Goal: Task Accomplishment & Management: Use online tool/utility

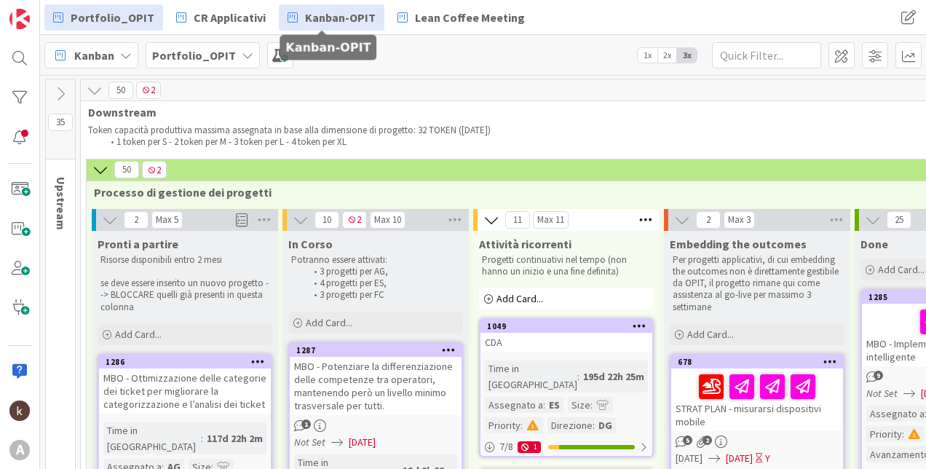
click at [327, 13] on span "Kanban-OPIT" at bounding box center [340, 17] width 71 height 17
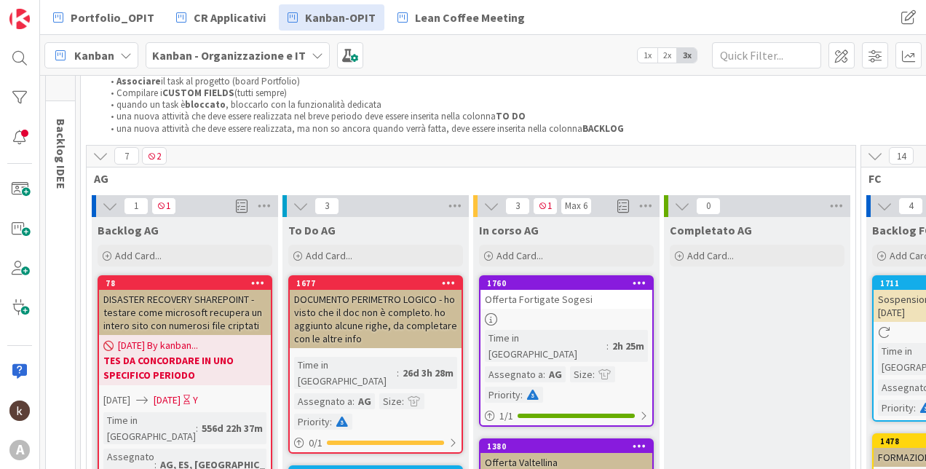
scroll to position [73, 0]
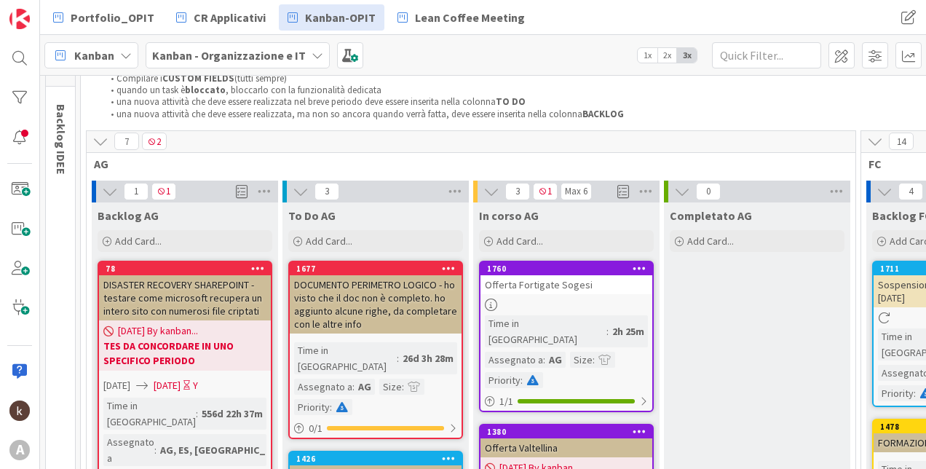
click at [102, 144] on icon at bounding box center [100, 141] width 16 height 16
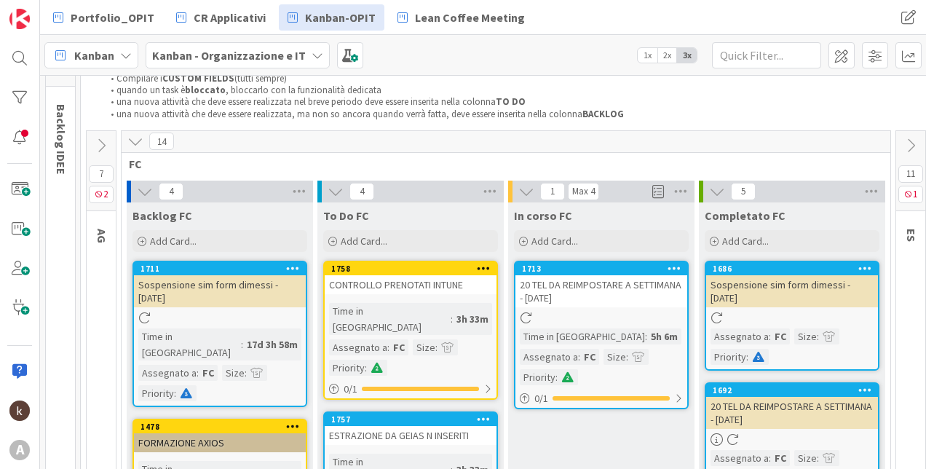
click at [138, 138] on icon at bounding box center [135, 141] width 16 height 16
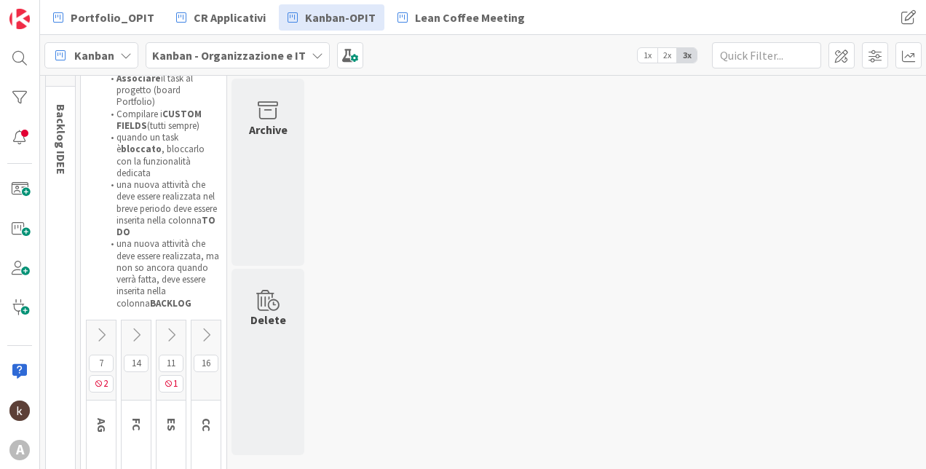
click at [171, 327] on icon at bounding box center [171, 335] width 16 height 16
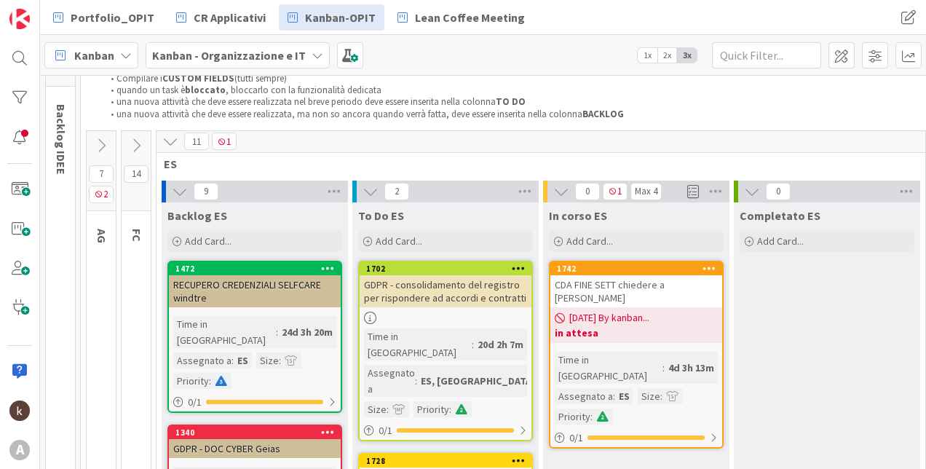
click at [599, 325] on b "in attesa" at bounding box center [636, 332] width 163 height 15
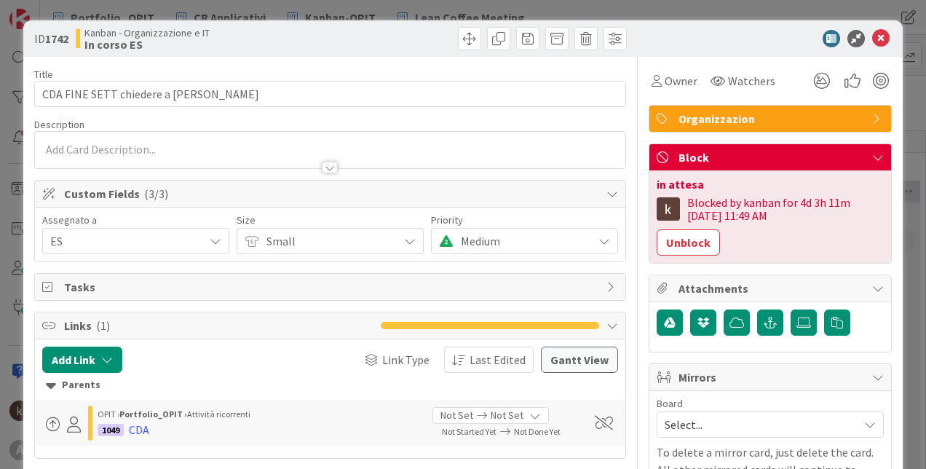
click at [686, 257] on div "in attesa Blocked by kanban for 4d 3h 11m [DATE] 11:49 AM Unblock" at bounding box center [770, 217] width 242 height 92
click at [683, 248] on button "Unblock" at bounding box center [687, 242] width 63 height 26
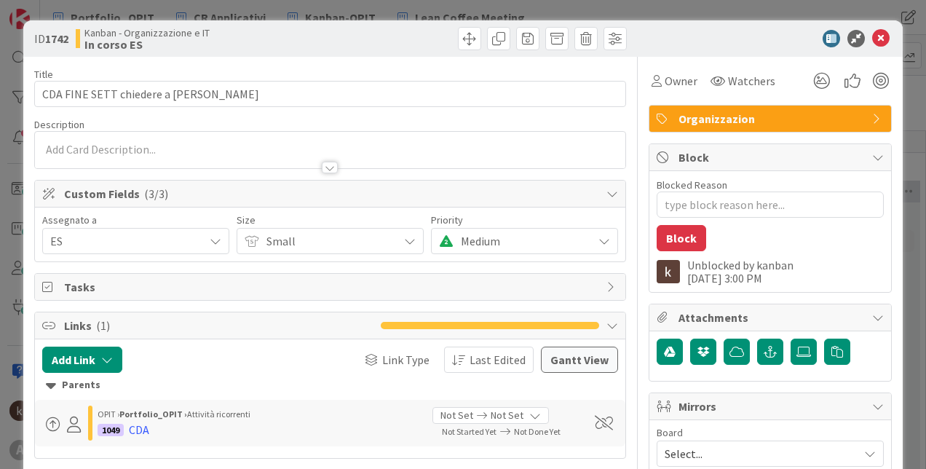
type textarea "x"
drag, startPoint x: 881, startPoint y: 39, endPoint x: 873, endPoint y: 38, distance: 7.3
click at [880, 39] on div "ID 1742 Kanban - Organizzazione e IT In corso ES" at bounding box center [462, 38] width 879 height 36
drag, startPoint x: 873, startPoint y: 38, endPoint x: 847, endPoint y: 54, distance: 30.1
click at [872, 38] on icon at bounding box center [880, 38] width 17 height 17
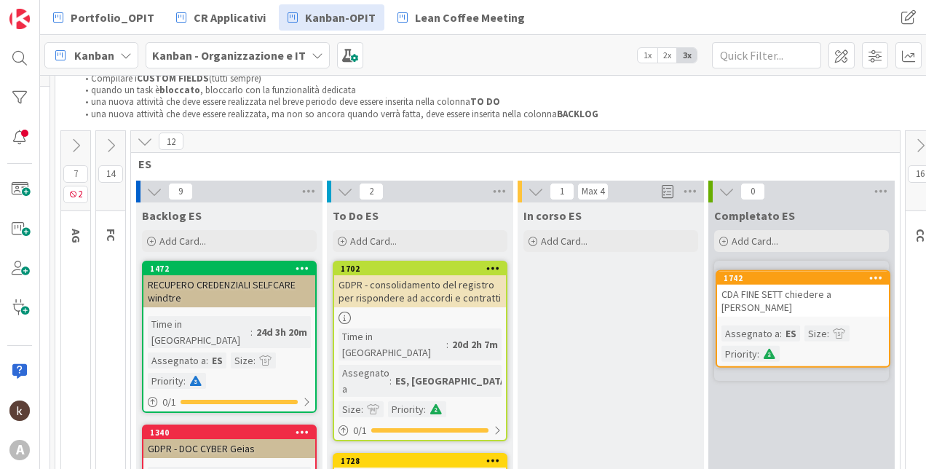
scroll to position [73, 49]
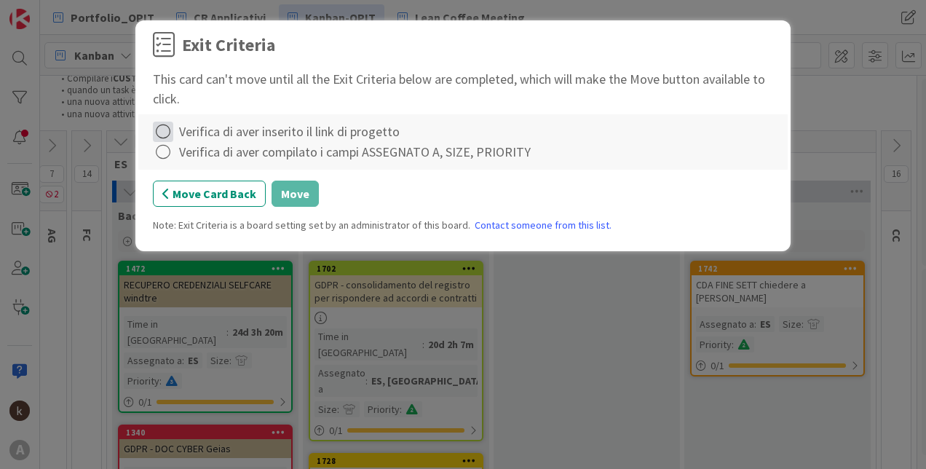
click at [164, 132] on icon at bounding box center [163, 132] width 20 height 20
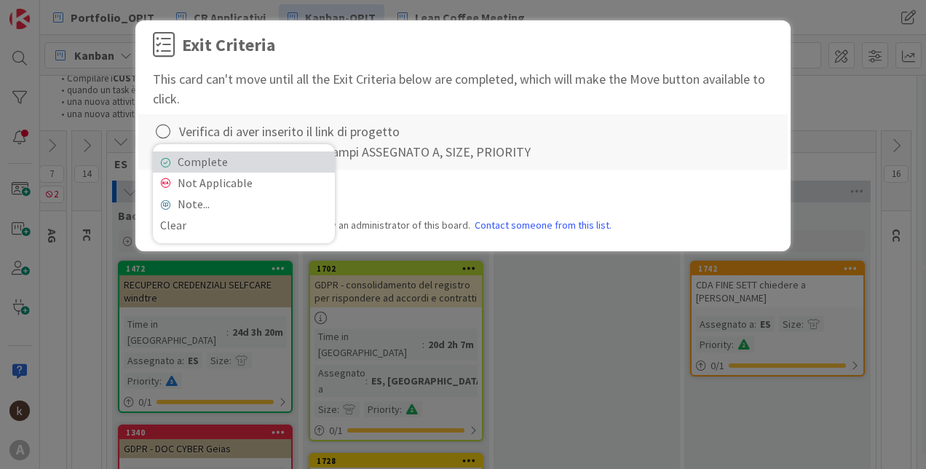
click at [169, 158] on icon at bounding box center [165, 162] width 10 height 9
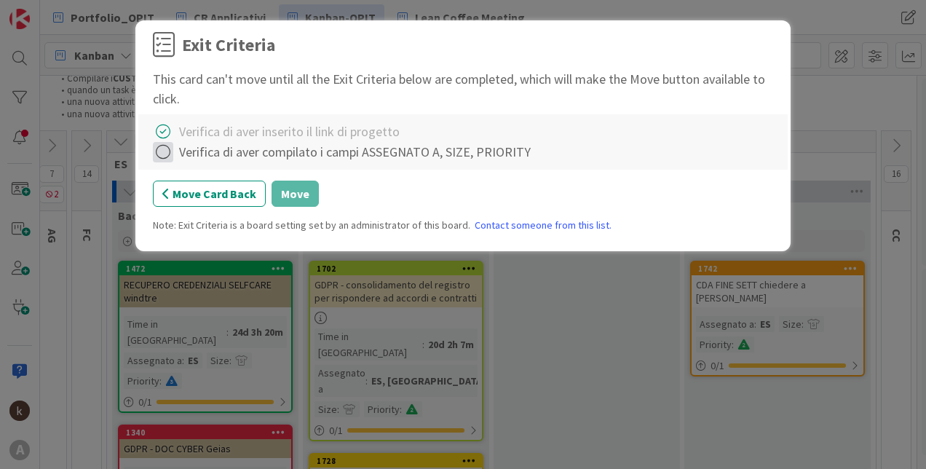
click at [162, 154] on icon at bounding box center [163, 152] width 20 height 20
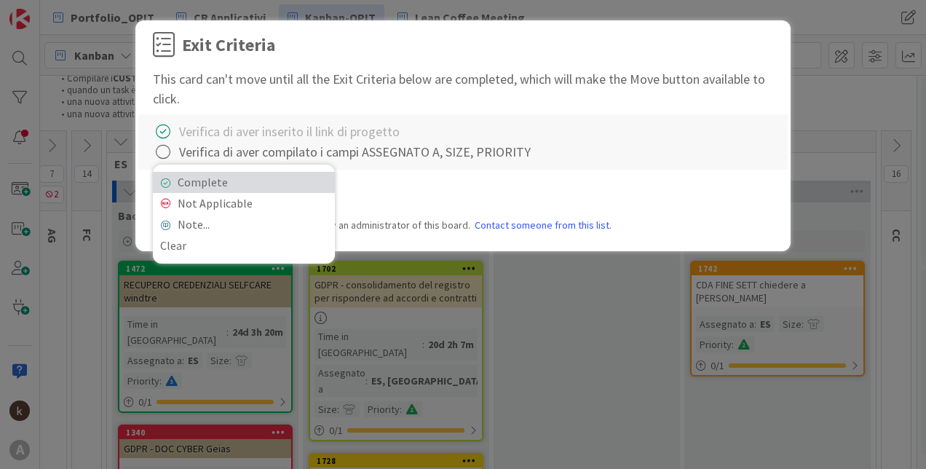
click at [180, 181] on link "Complete" at bounding box center [244, 182] width 182 height 21
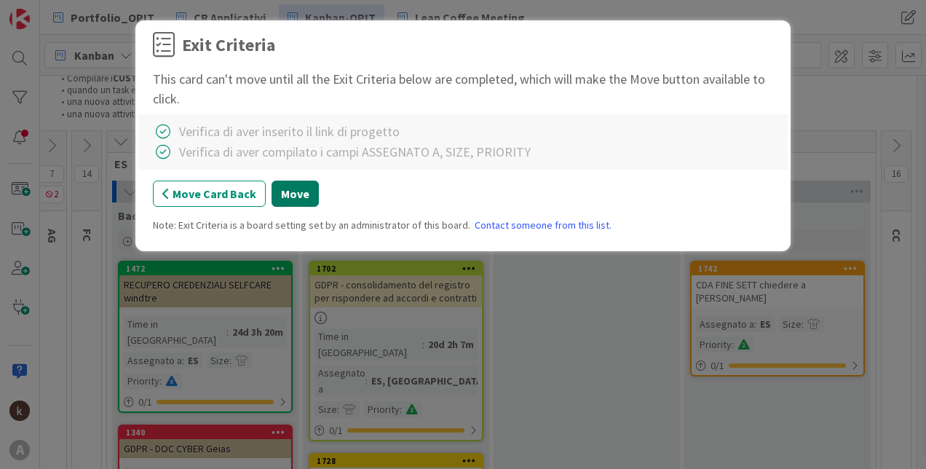
click at [282, 193] on button "Move" at bounding box center [294, 193] width 47 height 26
